Goal: Information Seeking & Learning: Find specific fact

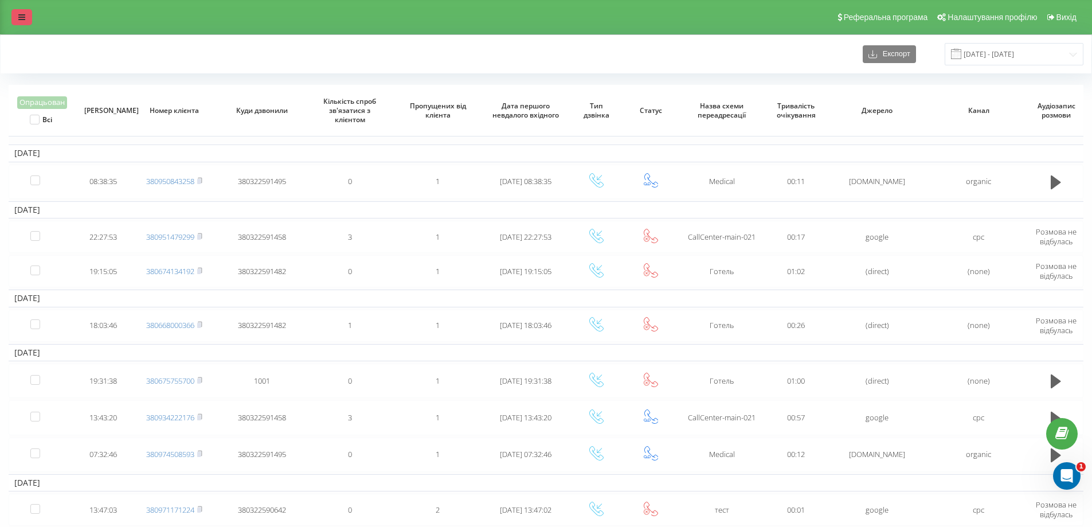
click at [26, 12] on link at bounding box center [21, 17] width 21 height 16
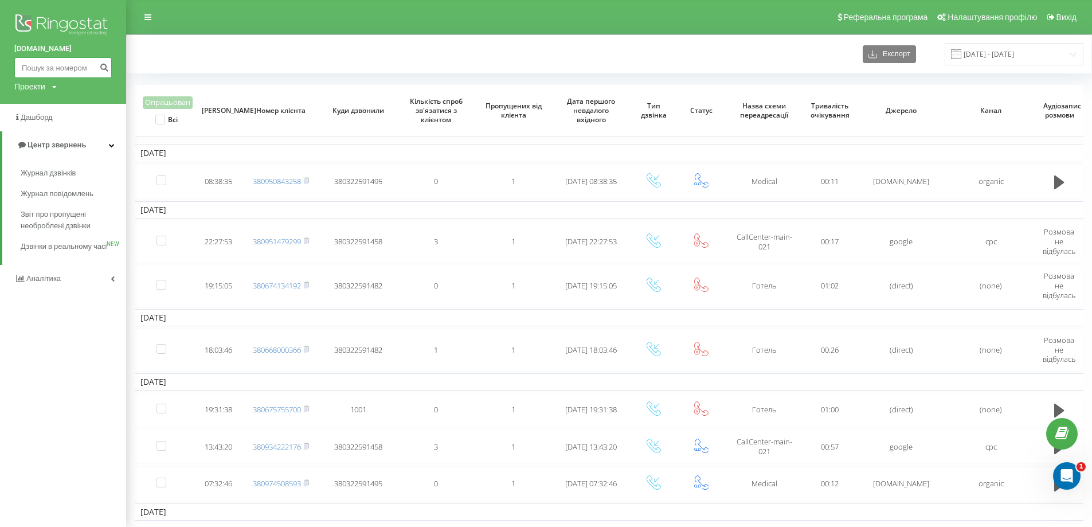
paste input "[PHONE_NUMBER]"
type input "[PHONE_NUMBER]"
click at [104, 67] on icon "submit" at bounding box center [104, 66] width 10 height 7
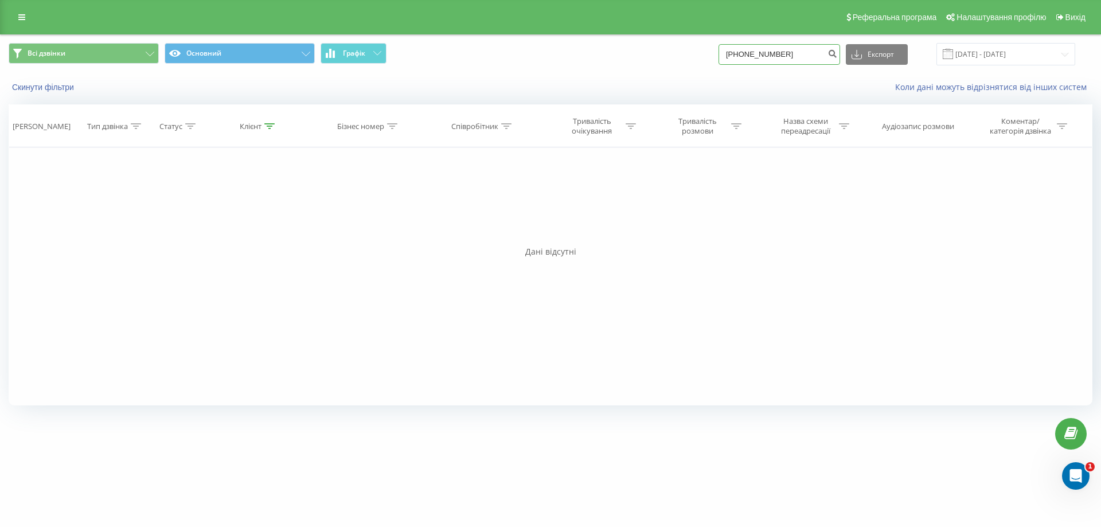
click at [752, 54] on input "[PHONE_NUMBER]" at bounding box center [779, 54] width 122 height 21
click at [751, 54] on input "[PHONE_NUMBER]" at bounding box center [779, 54] width 122 height 21
type input "0634214940"
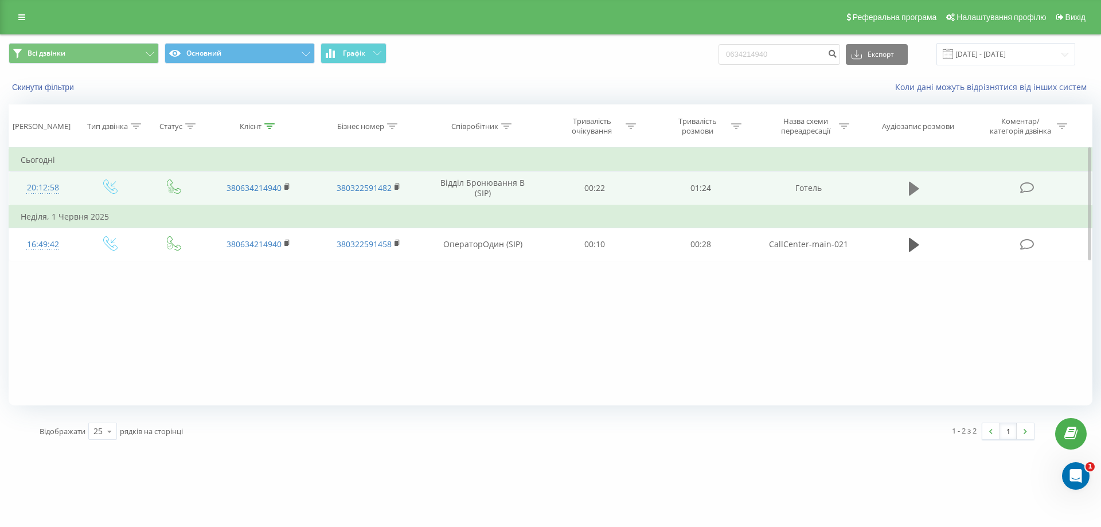
click at [917, 190] on icon at bounding box center [914, 189] width 10 height 14
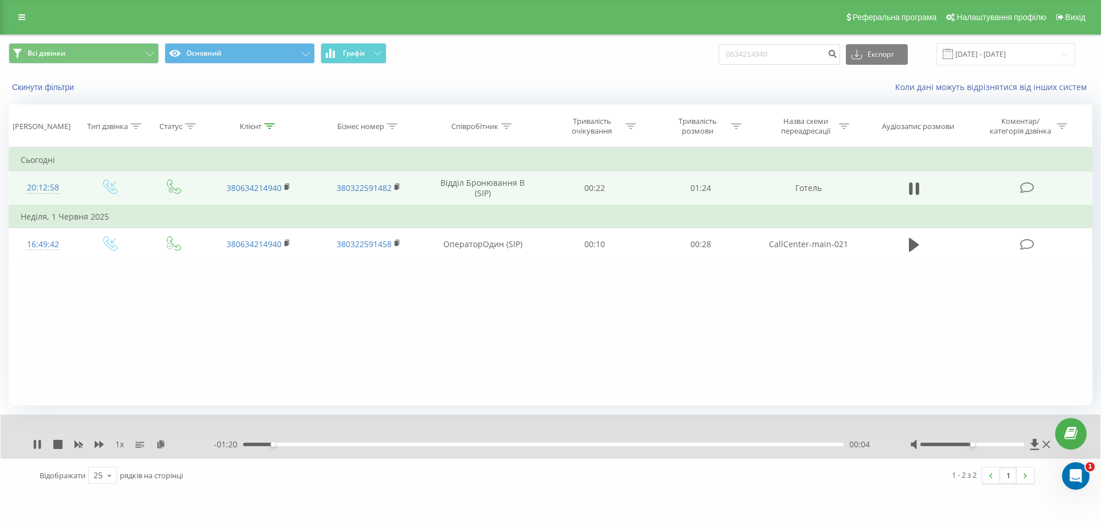
click at [751, 329] on div "Фільтрувати за умовою Дорівнює Введіть значення Скасувати OK Фільтрувати за умо…" at bounding box center [551, 276] width 1084 height 258
drag, startPoint x: 976, startPoint y: 445, endPoint x: 989, endPoint y: 342, distance: 103.5
click at [1035, 438] on div "1 x - 01:18 00:06 00:06" at bounding box center [551, 437] width 1100 height 44
